Goal: Information Seeking & Learning: Find specific fact

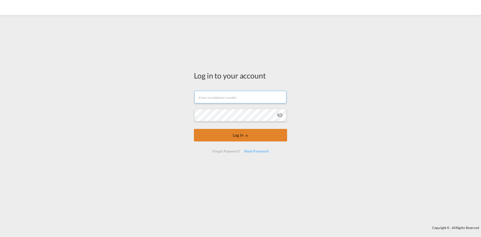
type input "[PERSON_NAME][EMAIL_ADDRESS][DOMAIN_NAME]"
click at [240, 140] on button "Log In" at bounding box center [240, 135] width 93 height 13
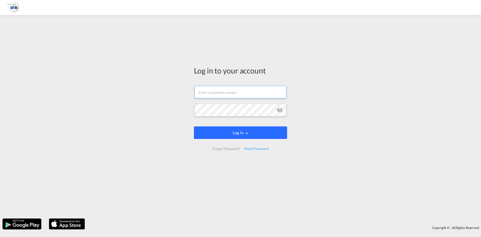
type input "[PERSON_NAME][EMAIL_ADDRESS][DOMAIN_NAME]"
click at [226, 134] on button "Log In" at bounding box center [240, 132] width 93 height 13
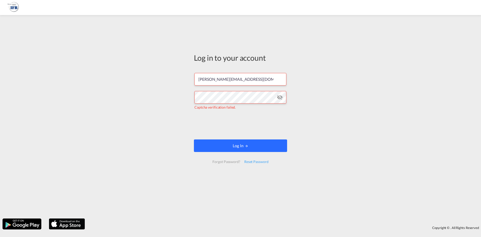
click at [230, 147] on button "Log In" at bounding box center [240, 145] width 93 height 13
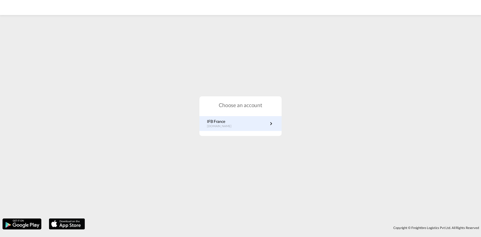
click at [249, 117] on div "IFB France fr.portal.ifb.com" at bounding box center [240, 123] width 82 height 15
click at [253, 126] on link "IFB France fr.portal.ifb.com" at bounding box center [240, 123] width 67 height 10
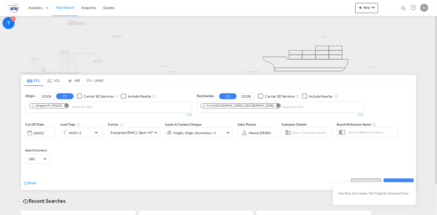
click at [149, 107] on md-chips "Qingdao Pt, CNQDG" at bounding box center [109, 107] width 166 height 11
type input "a"
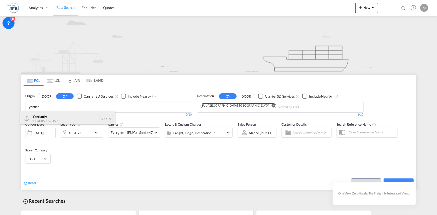
type input "yantian"
click at [40, 120] on div "Yantian Pt China CNYTN" at bounding box center [67, 118] width 95 height 15
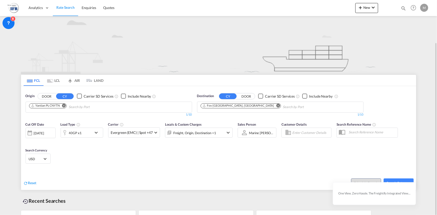
scroll to position [35, 0]
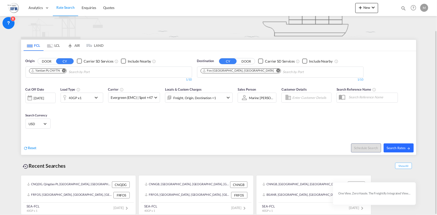
click at [399, 148] on span "Search Rates" at bounding box center [399, 148] width 24 height 4
type input "CNYTN to FRFOS / 6 Oct 2025"
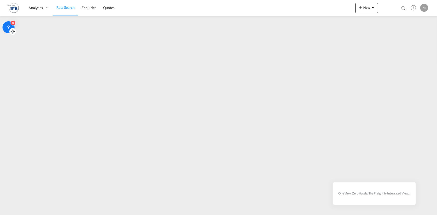
drag, startPoint x: 13, startPoint y: 27, endPoint x: 13, endPoint y: 31, distance: 4.3
click at [13, 31] on icon at bounding box center [12, 31] width 5 height 5
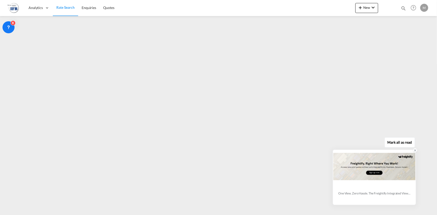
click at [414, 149] on icon at bounding box center [415, 151] width 4 height 4
